Goal: Find specific page/section: Find specific page/section

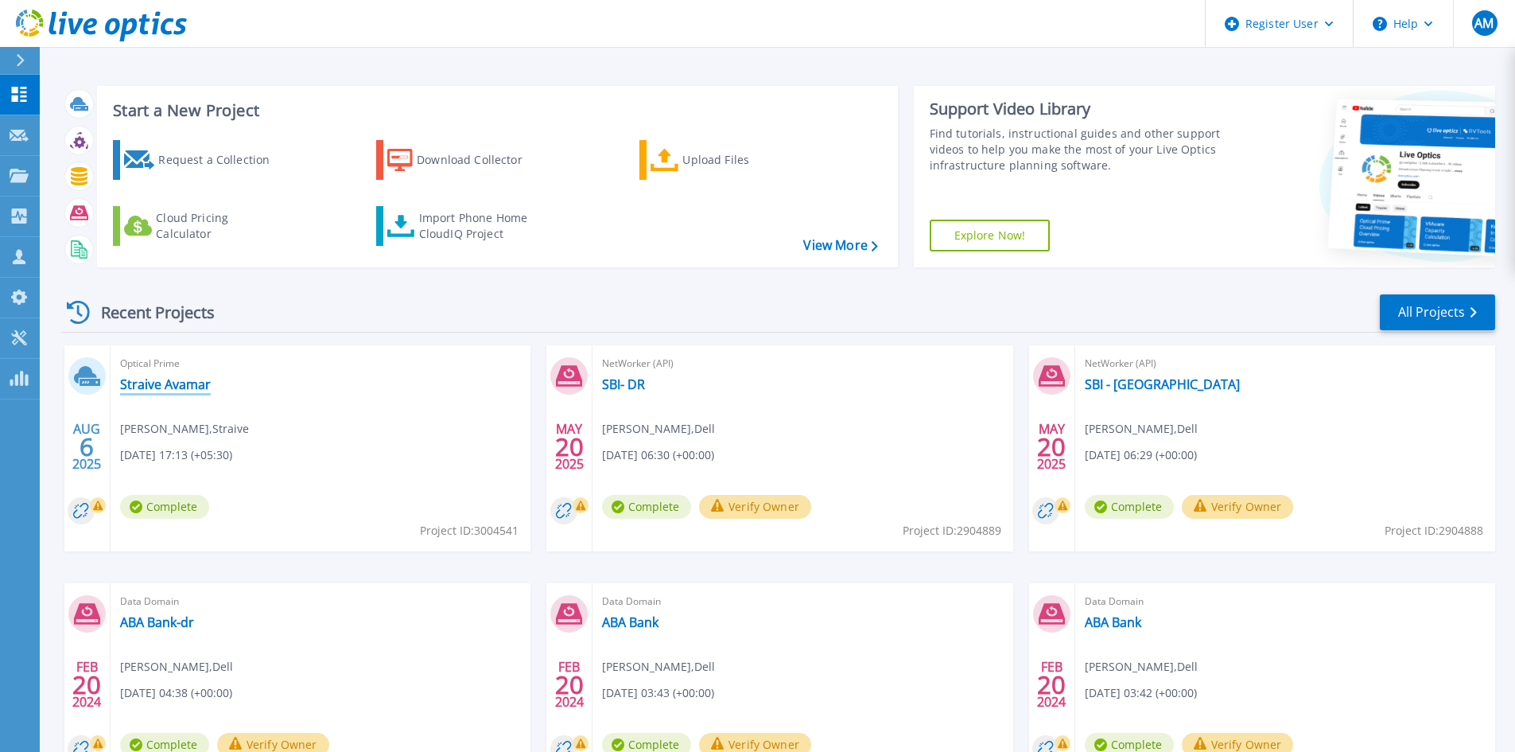
click at [147, 391] on link "Straive Avamar" at bounding box center [165, 384] width 91 height 16
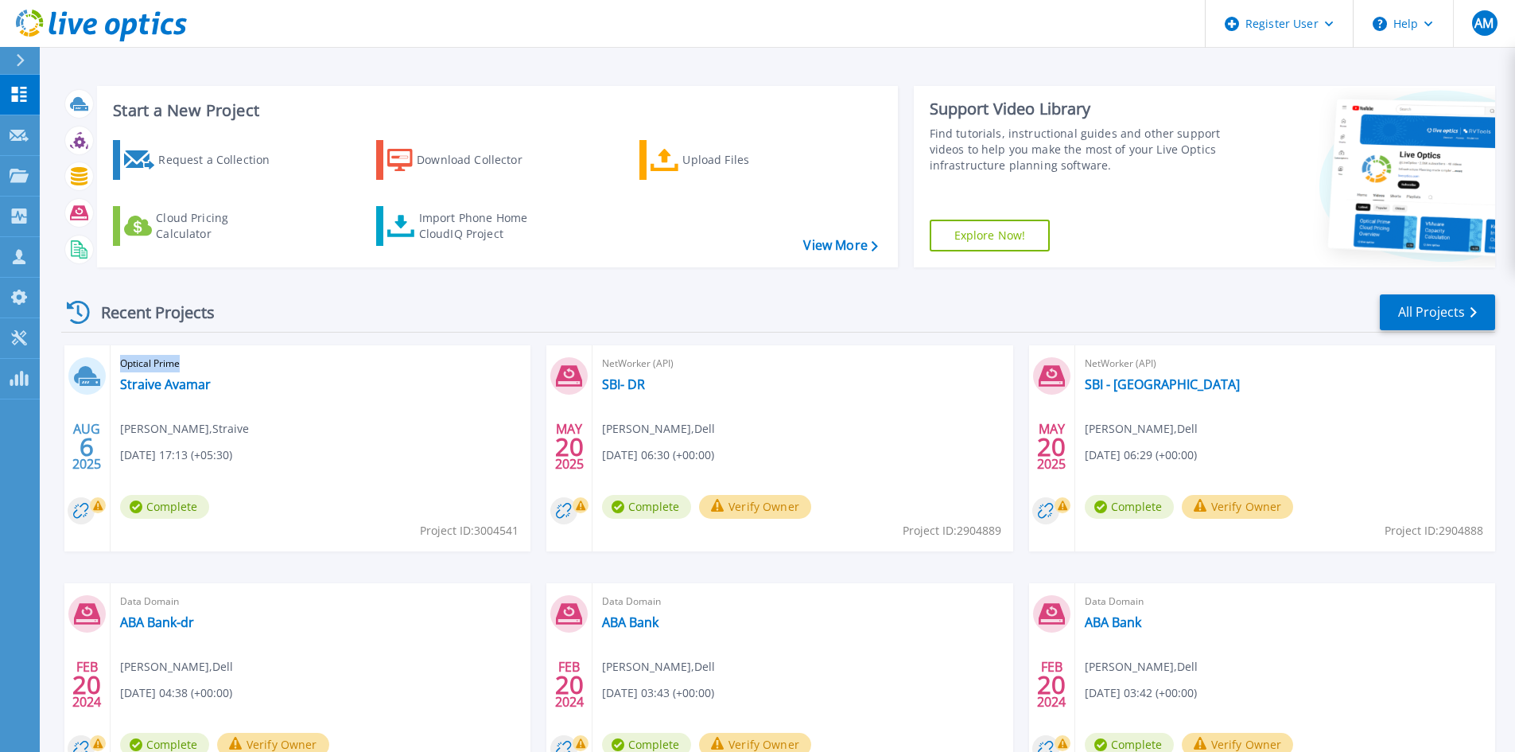
drag, startPoint x: 200, startPoint y: 364, endPoint x: 117, endPoint y: 372, distance: 84.0
click at [117, 372] on div "Optical Prime Straive [PERSON_NAME] , Straive [DATE] 17:13 (+05:30) Complete Pr…" at bounding box center [321, 448] width 420 height 206
